Goal: Answer question/provide support

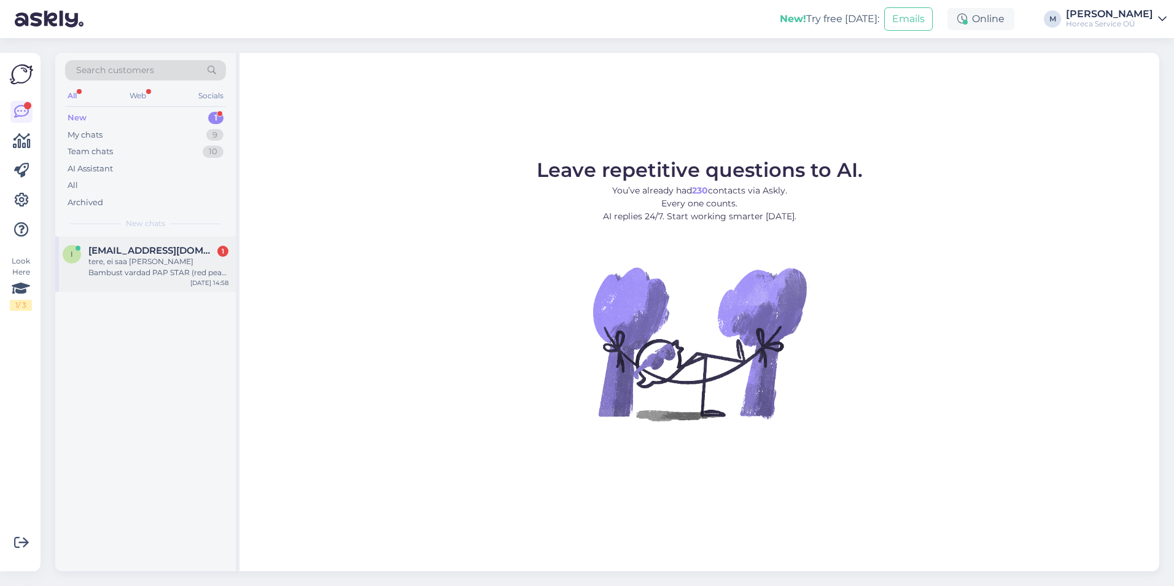
click at [154, 249] on span "[EMAIL_ADDRESS][DOMAIN_NAME]" at bounding box center [152, 250] width 128 height 11
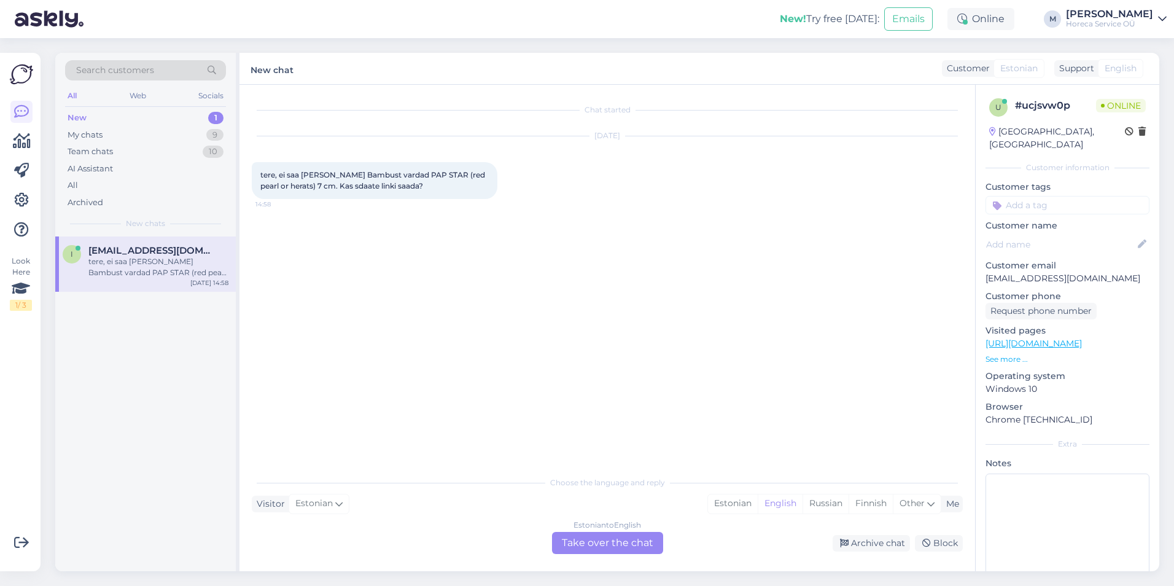
click at [322, 173] on span "tere, ei saa [PERSON_NAME] Bambust vardad PAP STAR (red pearl or herats) 7 cm. …" at bounding box center [373, 180] width 227 height 20
drag, startPoint x: 321, startPoint y: 173, endPoint x: 308, endPoint y: 186, distance: 18.3
click at [308, 186] on span "tere, ei saa [PERSON_NAME] Bambust vardad PAP STAR (red pearl or herats) 7 cm. …" at bounding box center [373, 180] width 227 height 20
copy span "Bambust vardad PAP STAR (red pearl or herats) 7 cm."
click at [719, 503] on div "Estonian" at bounding box center [733, 503] width 50 height 18
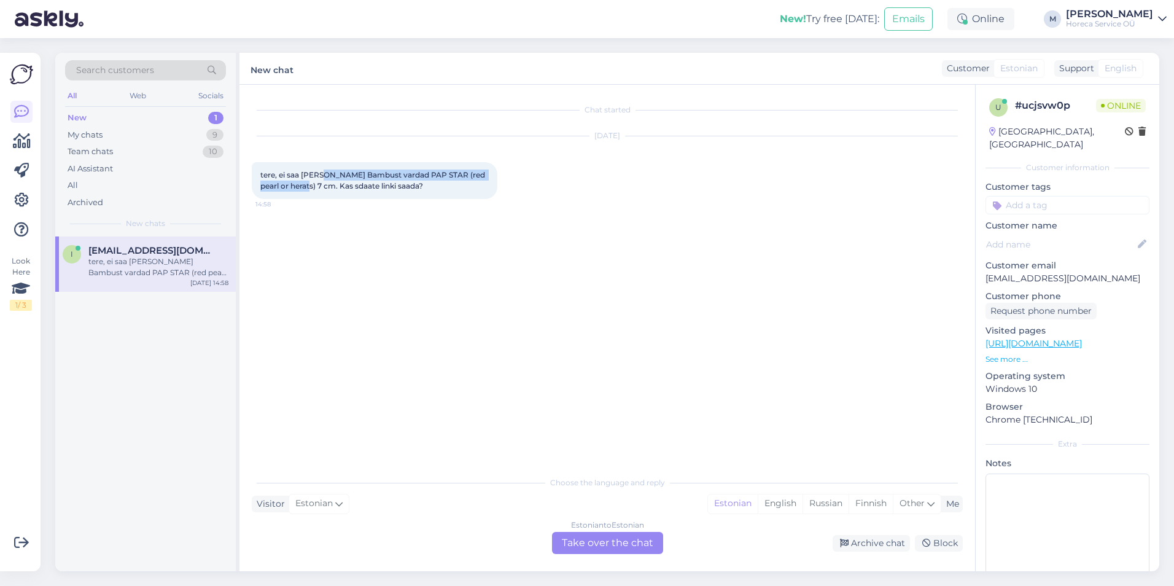
click at [424, 178] on span "tere, ei saa [PERSON_NAME] Bambust vardad PAP STAR (red pearl or herats) 7 cm. …" at bounding box center [373, 180] width 227 height 20
click at [590, 541] on div "Estonian to Estonian Take over the chat" at bounding box center [607, 543] width 111 height 22
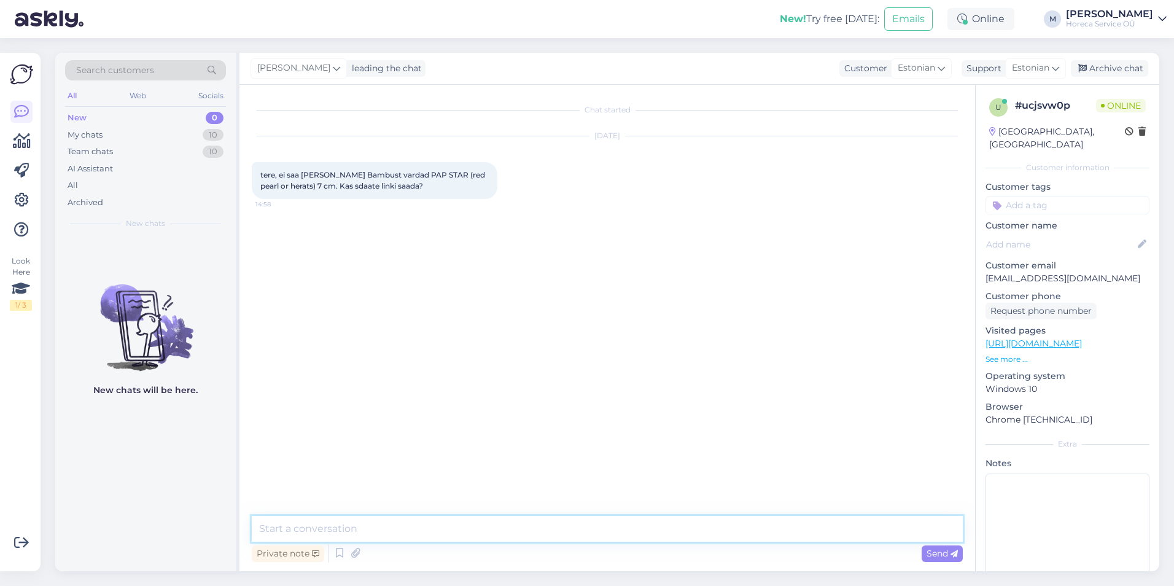
click at [323, 528] on textarea at bounding box center [607, 529] width 711 height 26
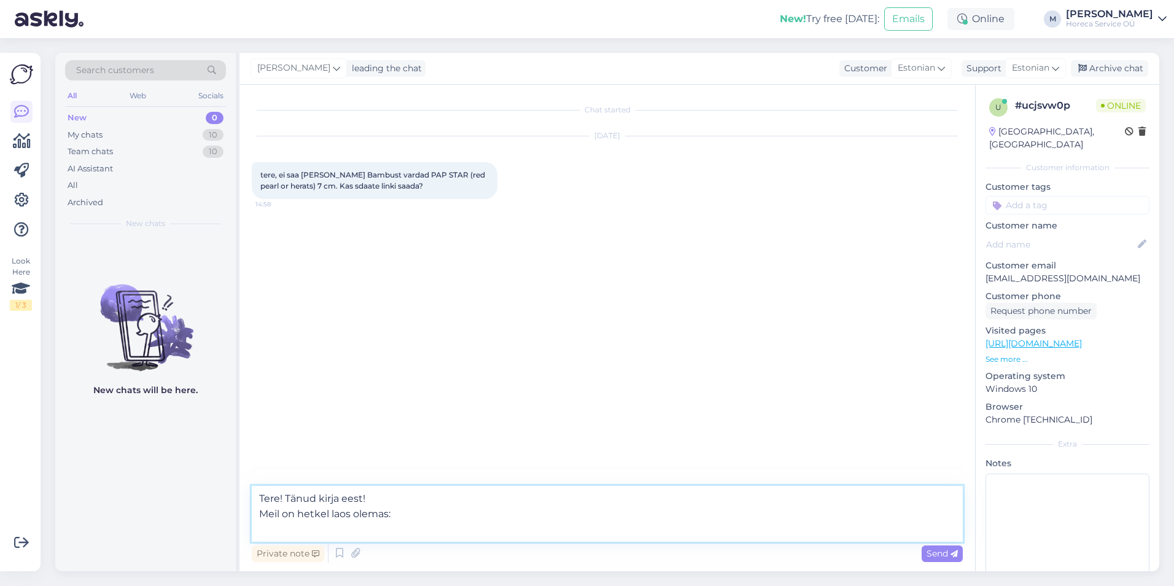
paste textarea "Grilltikud bambusest 25cm 200tk/PK"
click at [464, 532] on textarea "Tere! Tänud kirja eest! Meil on hetkel laos olemas: Grilltikud bambusest 25cm 2…" at bounding box center [607, 514] width 711 height 56
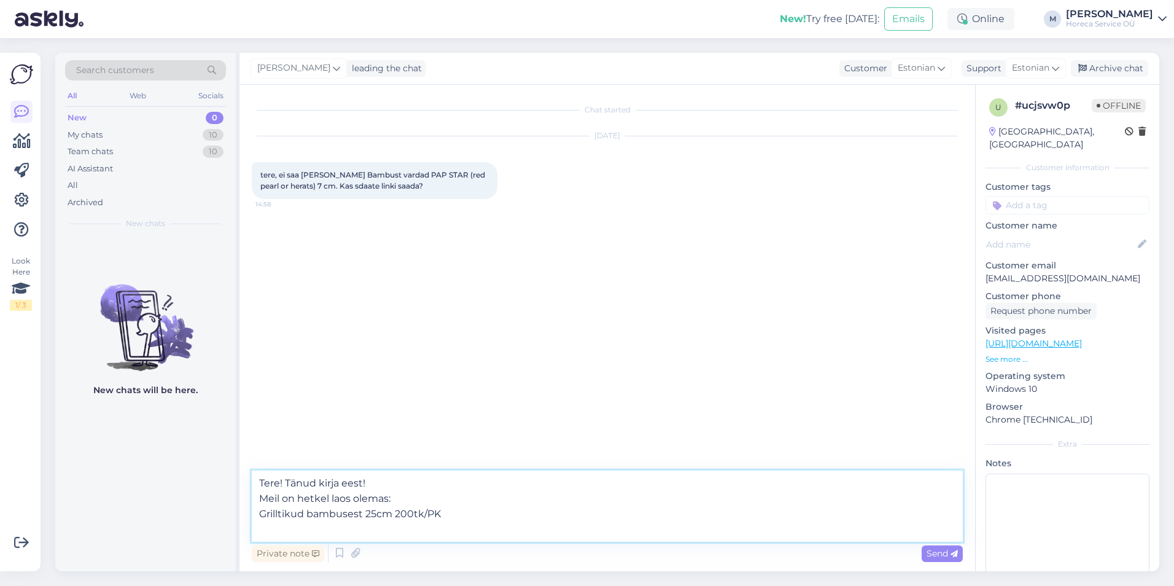
paste textarea "Grilltikud bambusest 30cm 200tk/PK"
click at [407, 490] on textarea "Tere! Tänud kirja eest! Meil on hetkel laos olemas: Grilltikud bambusest 25cm 2…" at bounding box center [607, 506] width 711 height 71
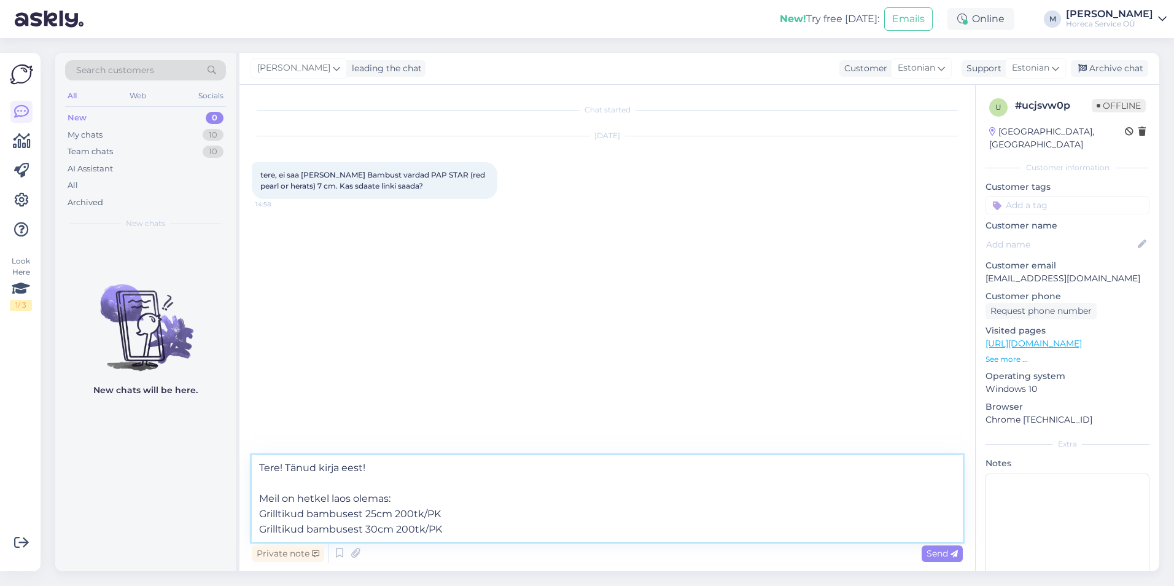
click at [463, 531] on textarea "Tere! Tänud kirja eest! Meil on hetkel laos olemas: Grilltikud bambusest 25cm 2…" at bounding box center [607, 498] width 711 height 87
drag, startPoint x: 308, startPoint y: 187, endPoint x: 322, endPoint y: 177, distance: 18.1
click at [322, 177] on span "tere, ei saa [PERSON_NAME] Bambust vardad PAP STAR (red pearl or herats) 7 cm. …" at bounding box center [373, 180] width 227 height 20
copy span "Bambust vardad PAP STAR (red pearl or herats) 7 cm."
click at [392, 476] on textarea "Tere! Tänud kirja eest! Meil on hetkel laos olemas: Grilltikud bambusest 25cm 2…" at bounding box center [607, 498] width 711 height 87
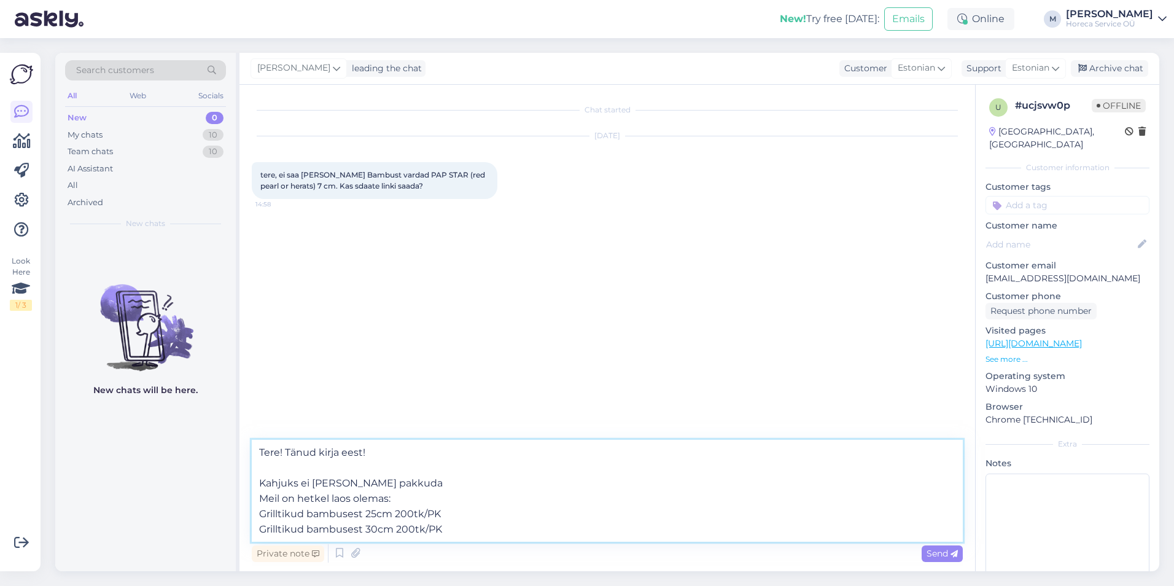
paste textarea "Bambust vardad PAP STAR (red pearl or herats) 7 cm."
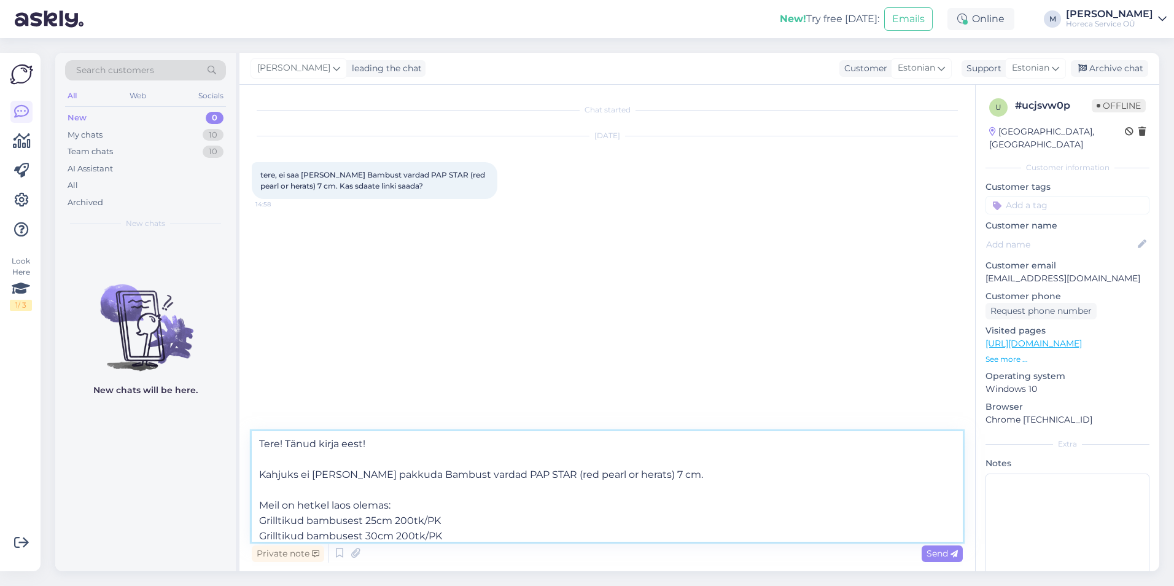
drag, startPoint x: 396, startPoint y: 475, endPoint x: 353, endPoint y: 479, distance: 43.2
click at [353, 479] on textarea "Tere! Tänud kirja eest! Kahjuks ei [PERSON_NAME] pakkuda Bambust vardad PAP STA…" at bounding box center [607, 486] width 711 height 111
drag, startPoint x: 352, startPoint y: 509, endPoint x: 331, endPoint y: 508, distance: 20.9
click at [331, 508] on textarea "Tere! Tänud kirja eest! Kahjuks ei [PERSON_NAME] laos Bambust vardad PAP STAR (…" at bounding box center [607, 486] width 711 height 111
type textarea "Tere! Tänud kirja eest! Kahjuks ei [PERSON_NAME] laos Bambust vardad PAP STAR (…"
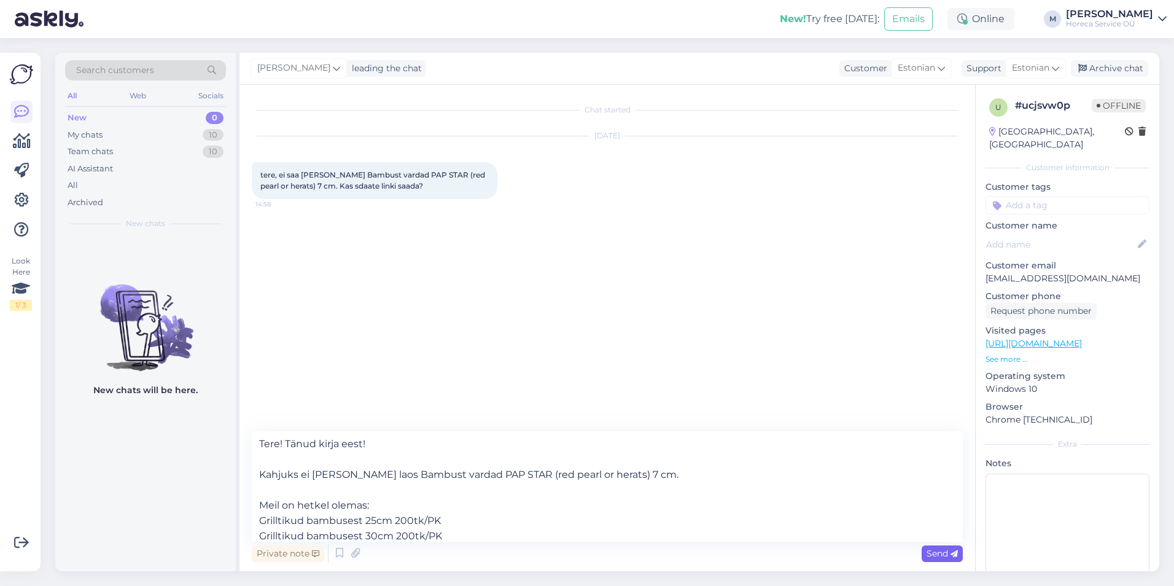
click at [929, 549] on span "Send" at bounding box center [942, 553] width 31 height 11
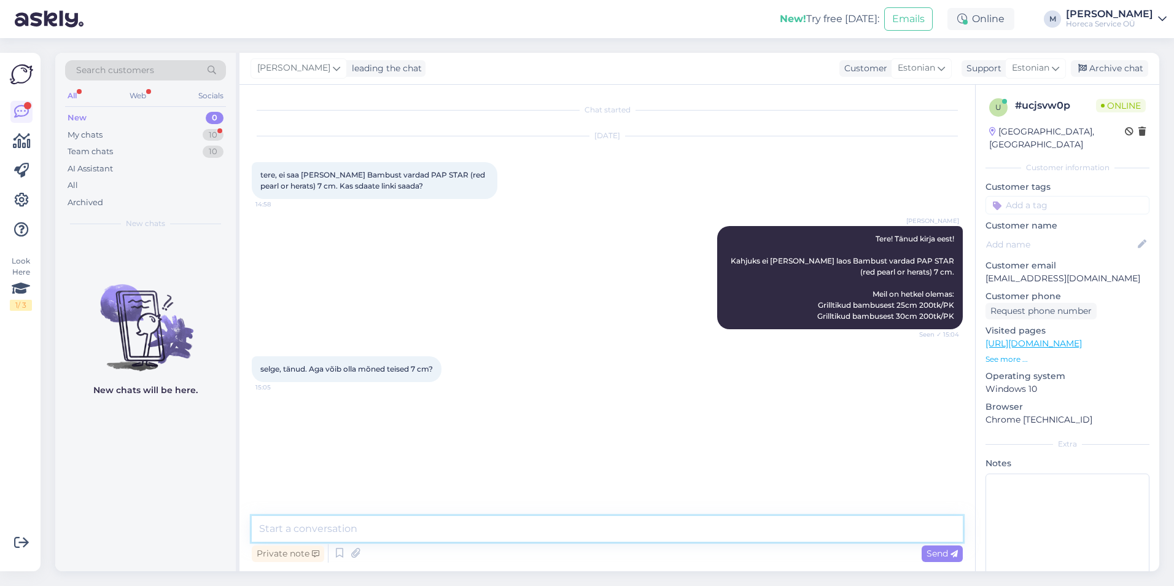
click at [426, 525] on textarea at bounding box center [607, 529] width 711 height 26
click at [424, 527] on textarea at bounding box center [607, 529] width 711 height 26
click at [324, 530] on textarea at bounding box center [607, 529] width 711 height 26
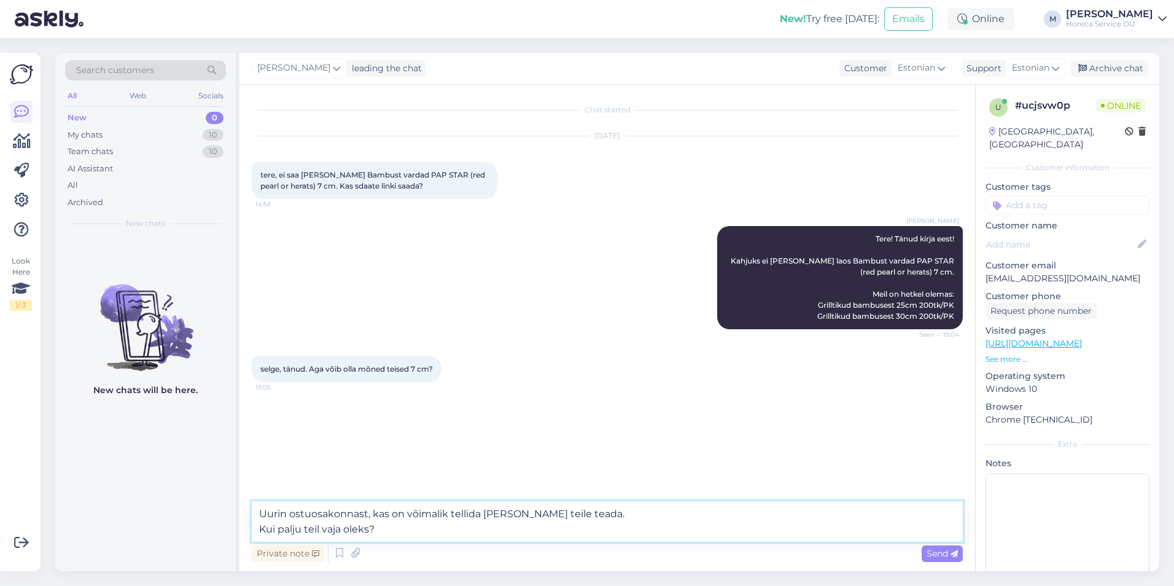
click at [586, 515] on textarea "Uurin ostuosakonnast, kas on võimalik tellida [PERSON_NAME] teile teada. Kui pa…" at bounding box center [607, 521] width 711 height 41
type textarea "Uurin ostuosakonnast, kas on võimalik tellida [PERSON_NAME] teile teada. Kui pa…"
click at [927, 551] on span "Send" at bounding box center [942, 553] width 31 height 11
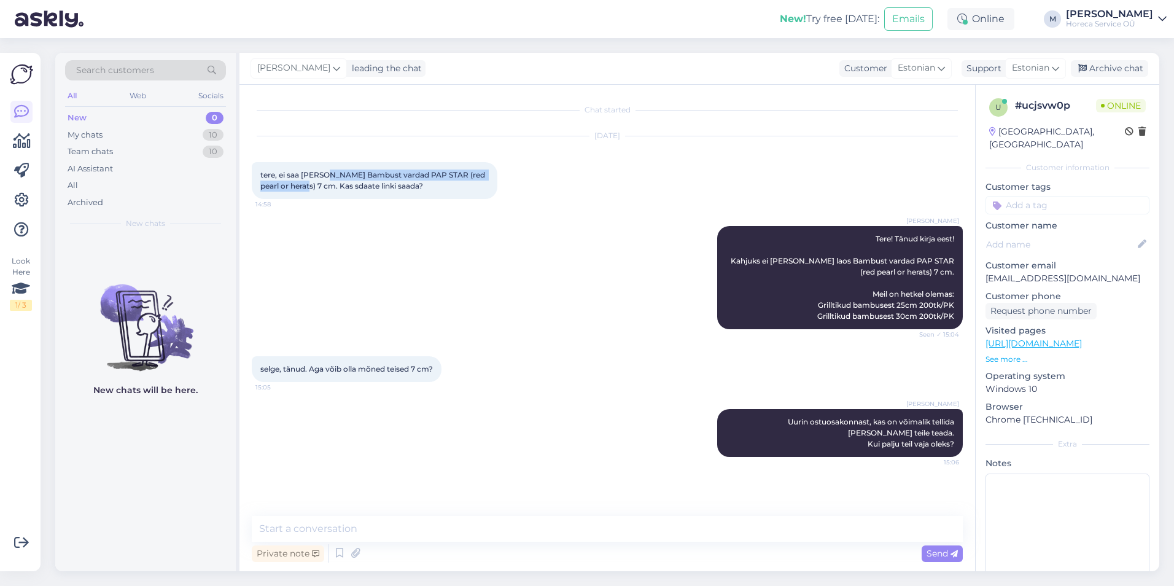
drag, startPoint x: 321, startPoint y: 174, endPoint x: 308, endPoint y: 184, distance: 16.6
click at [308, 184] on span "tere, ei saa [PERSON_NAME] Bambust vardad PAP STAR (red pearl or herats) 7 cm. …" at bounding box center [373, 180] width 227 height 20
copy span "Bambust vardad PAP STAR (red pearl or herats) 7 cm."
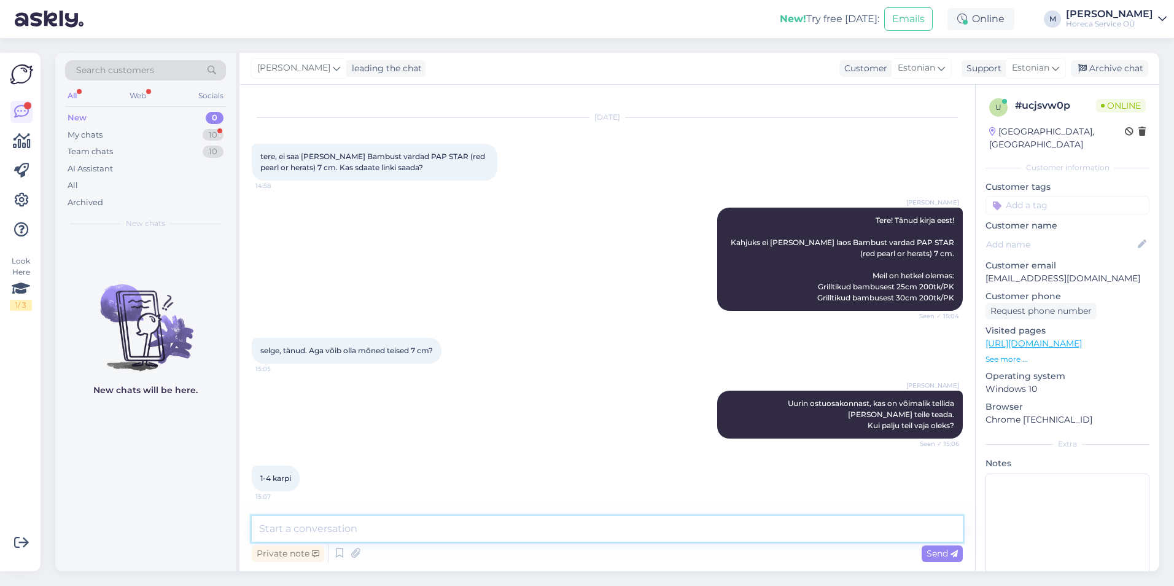
click at [321, 531] on textarea at bounding box center [607, 529] width 711 height 26
type textarea "Hästi, tänud. Uurin [PERSON_NAME] Teile teada :) Kuidas on teie e-maili aadress?"
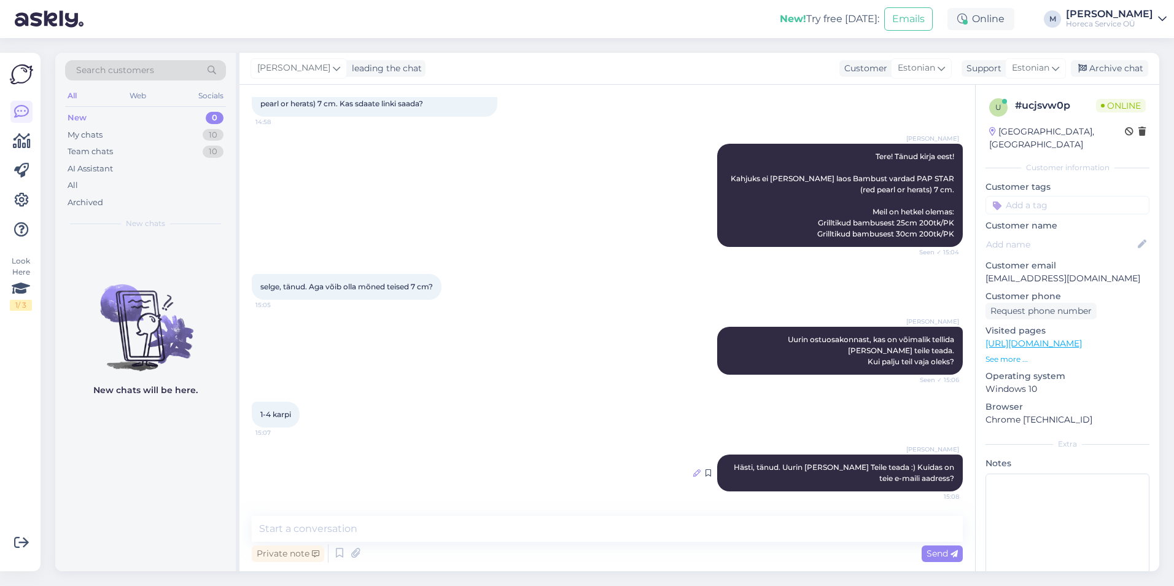
click at [694, 474] on icon at bounding box center [697, 472] width 7 height 7
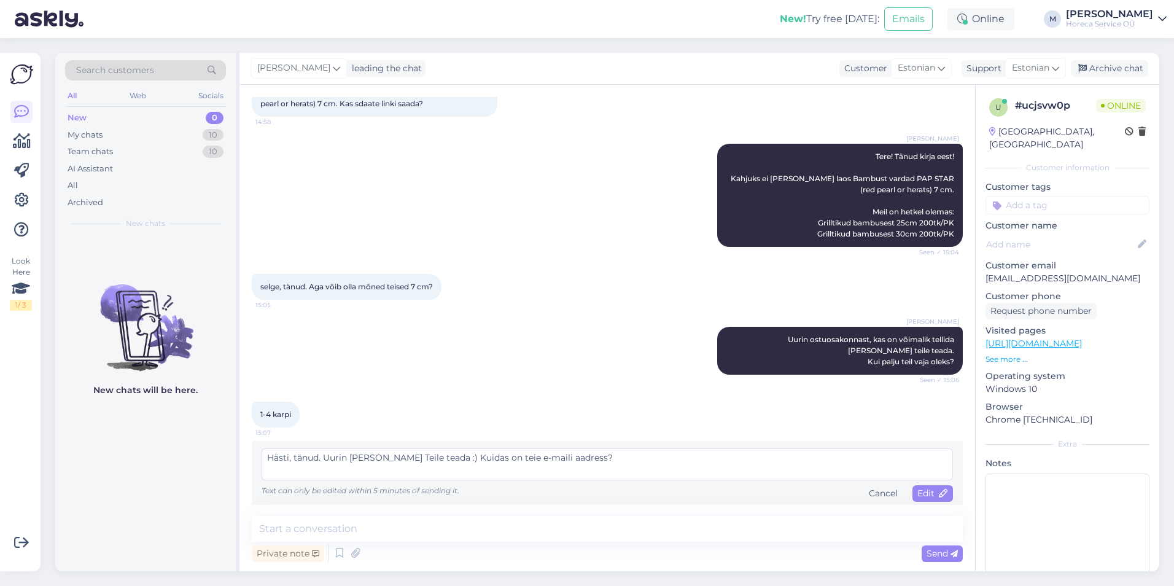
drag, startPoint x: 322, startPoint y: 459, endPoint x: 295, endPoint y: 462, distance: 26.6
click at [295, 462] on textarea "Hästi, tänud. Uurin [PERSON_NAME] Teile teada :) Kuidas on teie e-maili aadress?" at bounding box center [608, 464] width 692 height 32
type textarea "Hästi. Uurin [PERSON_NAME] Teile teada :) Kuidas on teie e-maili aadress?"
click at [924, 490] on span "Edit" at bounding box center [933, 493] width 31 height 11
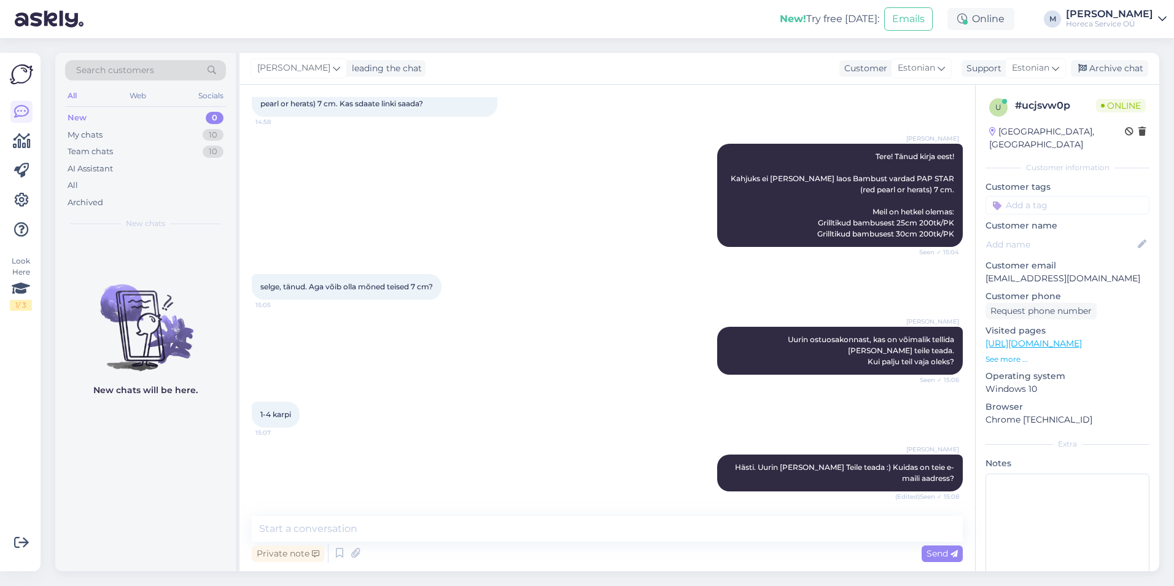
scroll to position [135, 0]
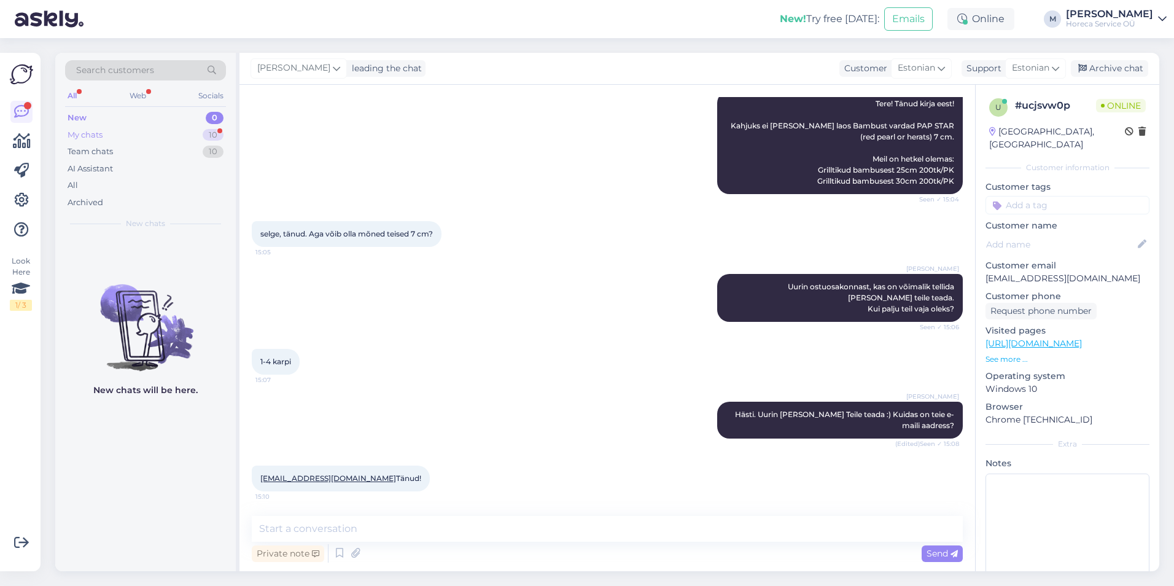
click at [180, 128] on div "My chats 10" at bounding box center [145, 135] width 161 height 17
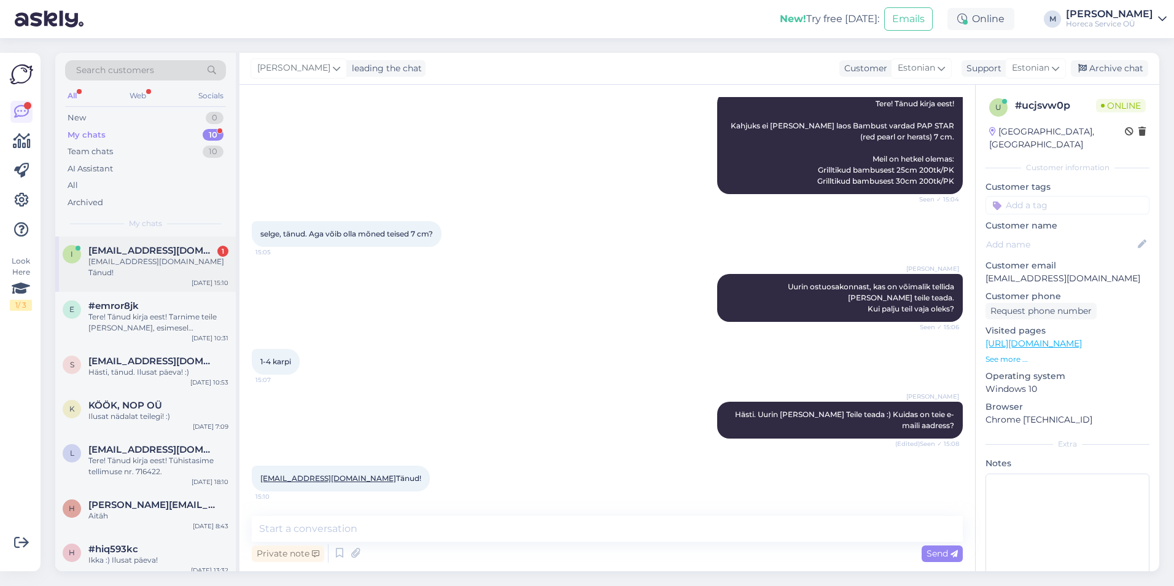
click at [155, 260] on div "[EMAIL_ADDRESS][DOMAIN_NAME] Tänud!" at bounding box center [158, 267] width 140 height 22
